Goal: Navigation & Orientation: Find specific page/section

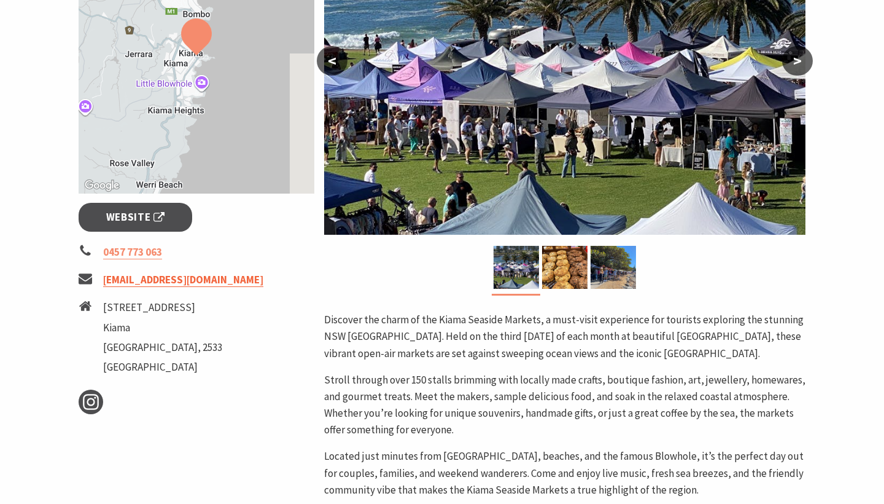
scroll to position [362, 0]
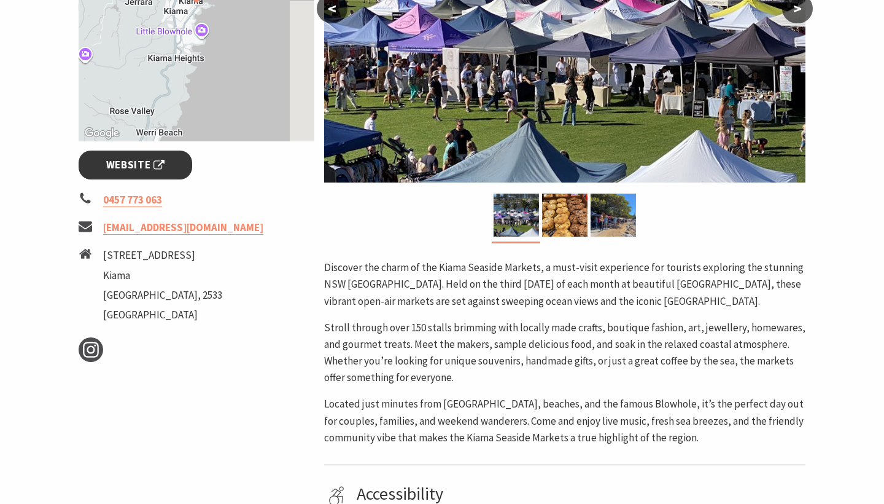
click at [150, 168] on span "Website" at bounding box center [135, 165] width 59 height 17
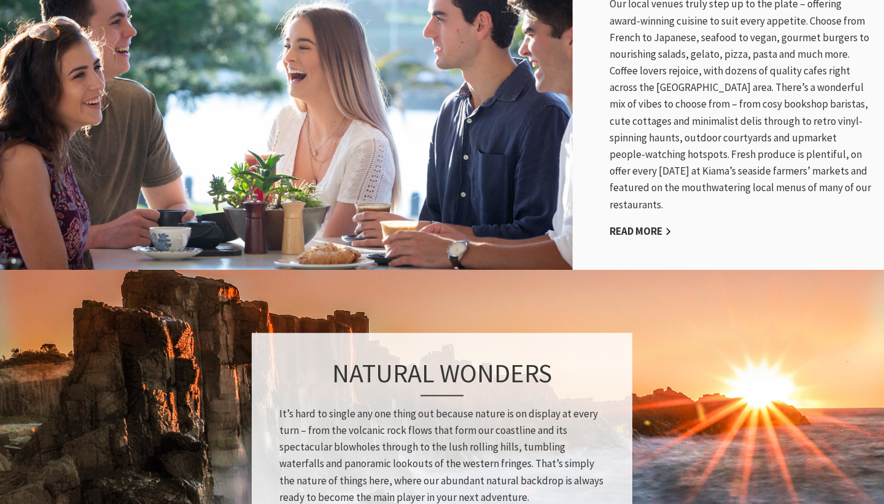
scroll to position [651, 0]
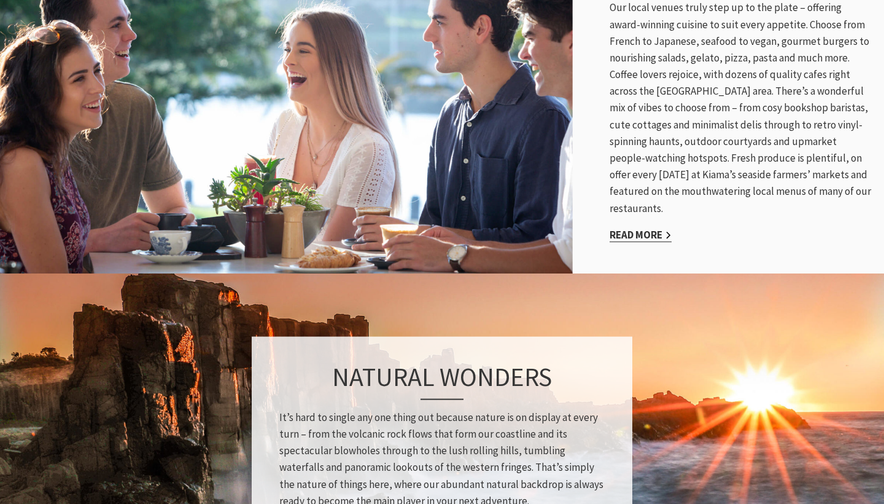
click at [651, 233] on link "Read More" at bounding box center [641, 235] width 62 height 14
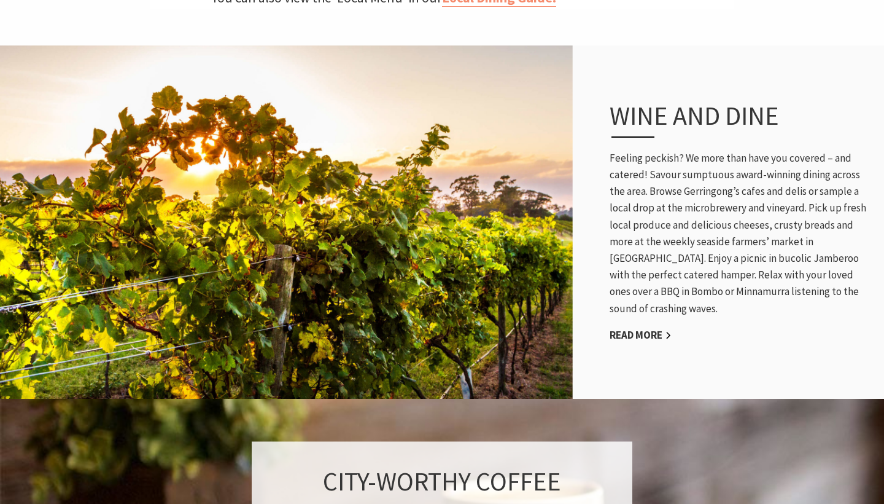
scroll to position [623, 0]
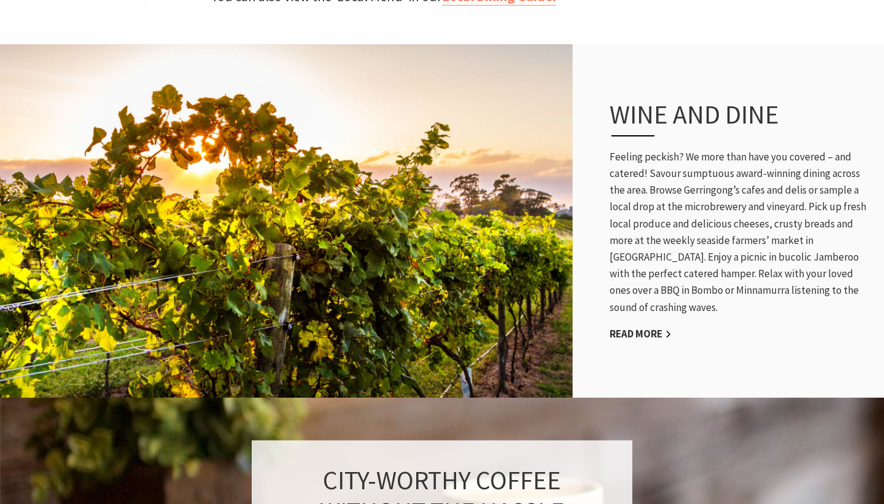
click at [633, 294] on div "Wine and Dine Feeling peckish? We more than have you covered – and catered! Sav…" at bounding box center [741, 220] width 287 height 292
click at [633, 327] on link "Read More" at bounding box center [641, 334] width 62 height 14
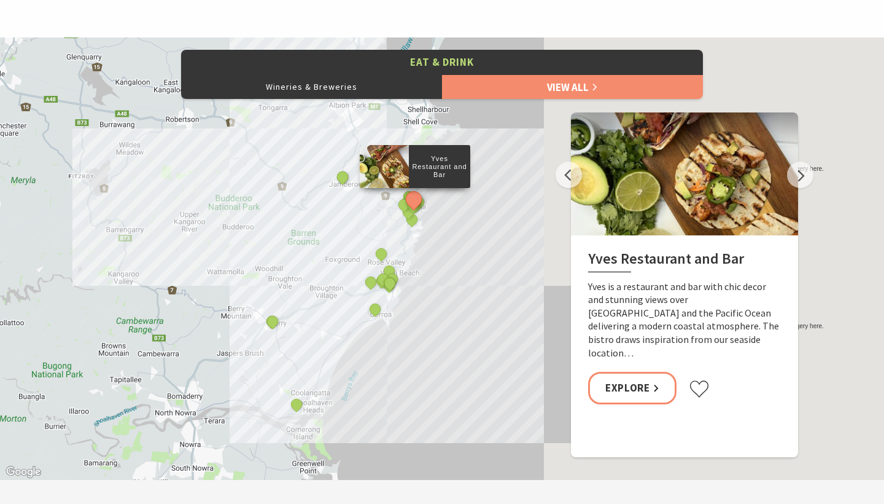
scroll to position [523, 0]
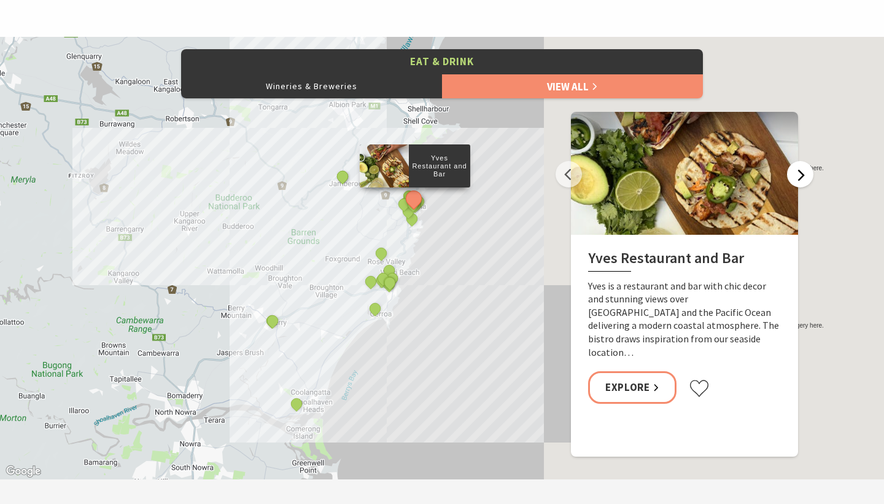
click at [792, 167] on button "Next" at bounding box center [800, 174] width 26 height 26
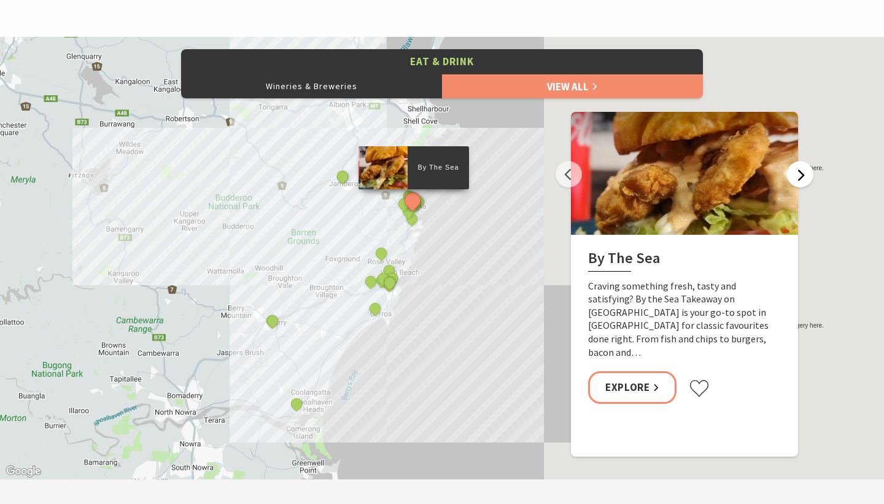
click at [792, 167] on button "Next" at bounding box center [800, 174] width 26 height 26
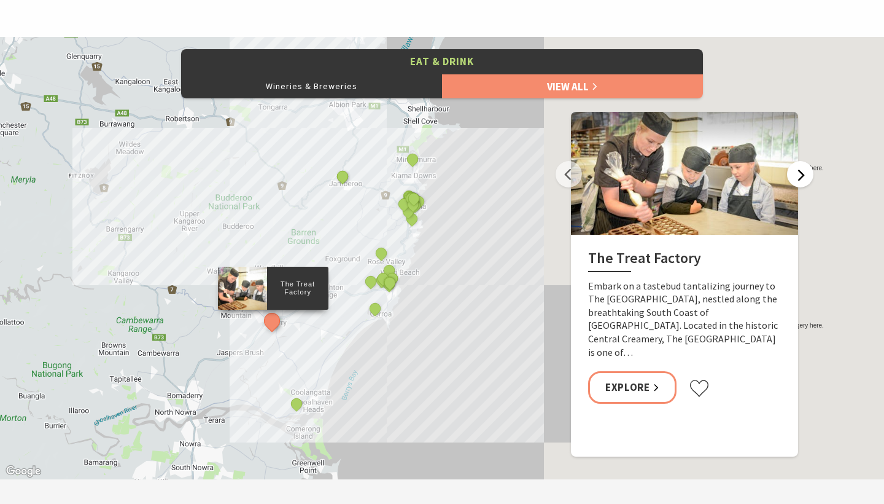
click at [793, 168] on button "Next" at bounding box center [800, 174] width 26 height 26
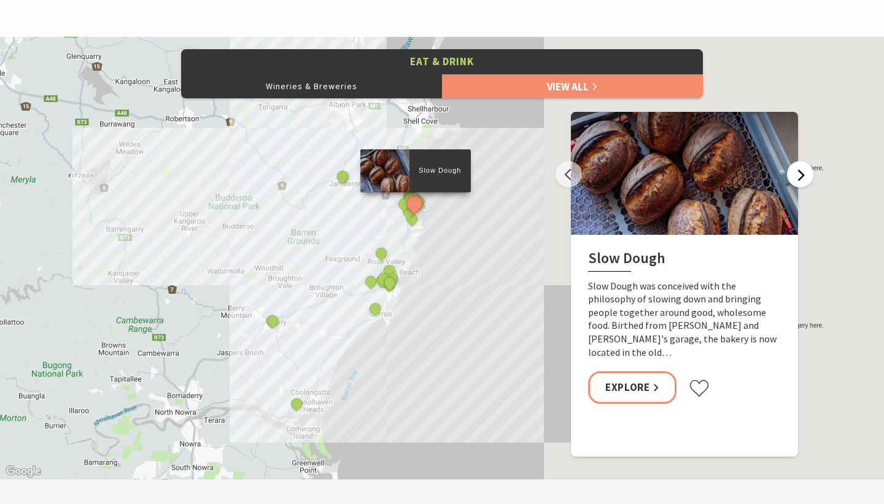
click at [794, 168] on button "Next" at bounding box center [800, 174] width 26 height 26
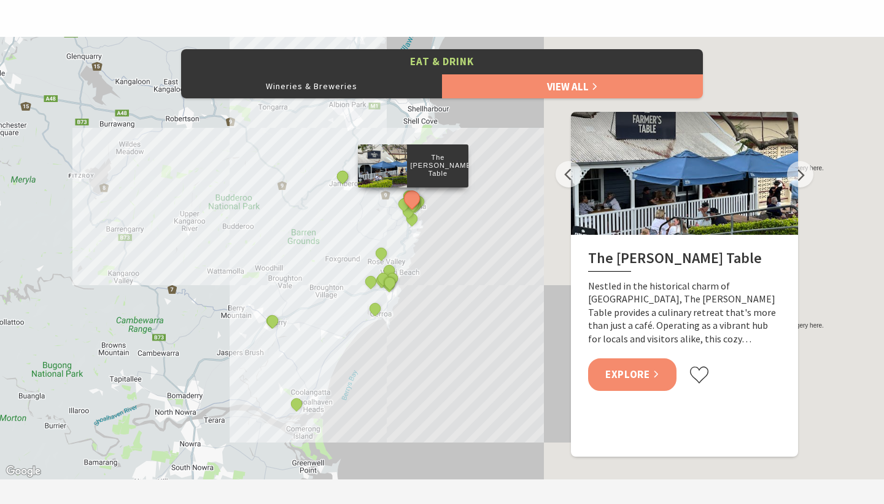
click at [637, 371] on link "Explore" at bounding box center [632, 374] width 88 height 33
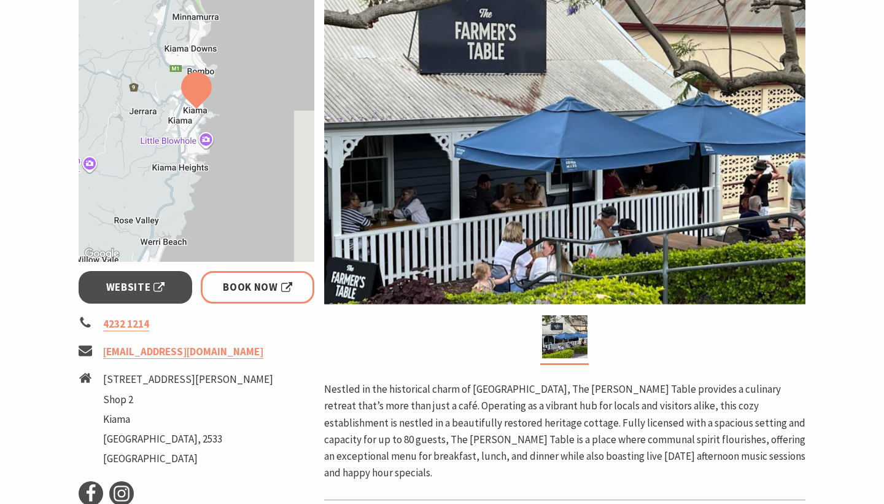
scroll to position [235, 0]
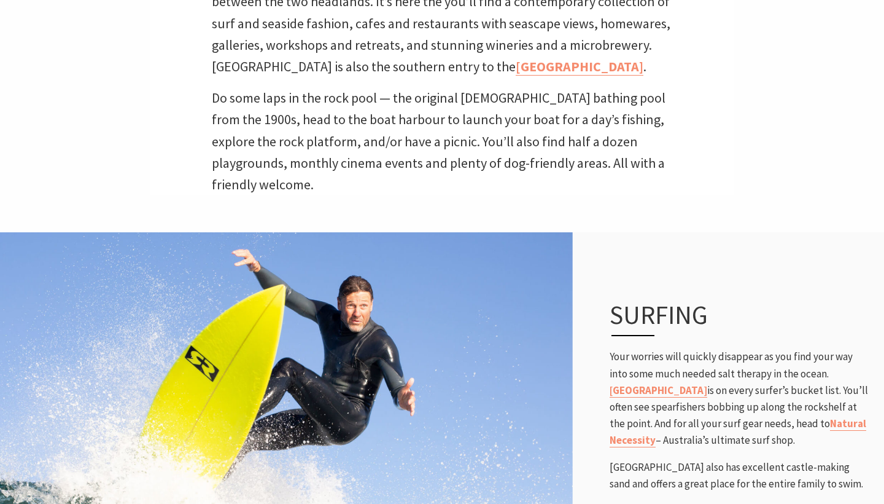
scroll to position [478, 0]
click at [516, 64] on link "[GEOGRAPHIC_DATA]" at bounding box center [580, 67] width 128 height 18
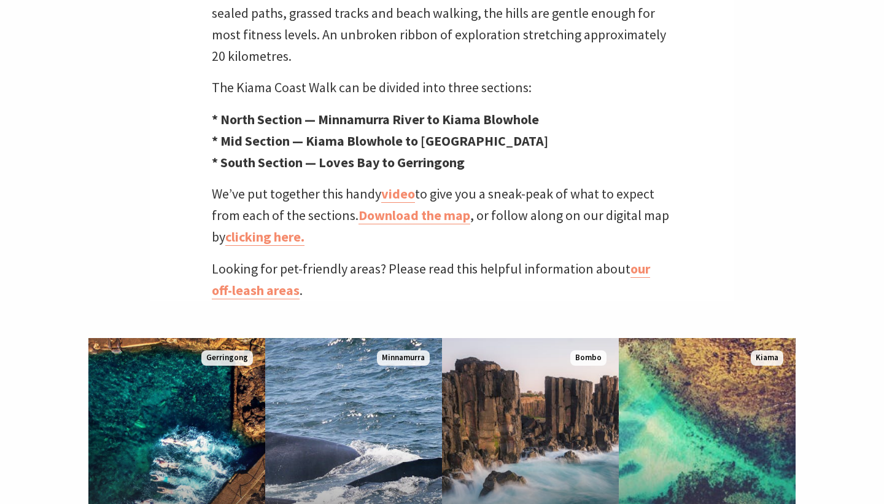
scroll to position [511, 0]
